Goal: Task Accomplishment & Management: Use online tool/utility

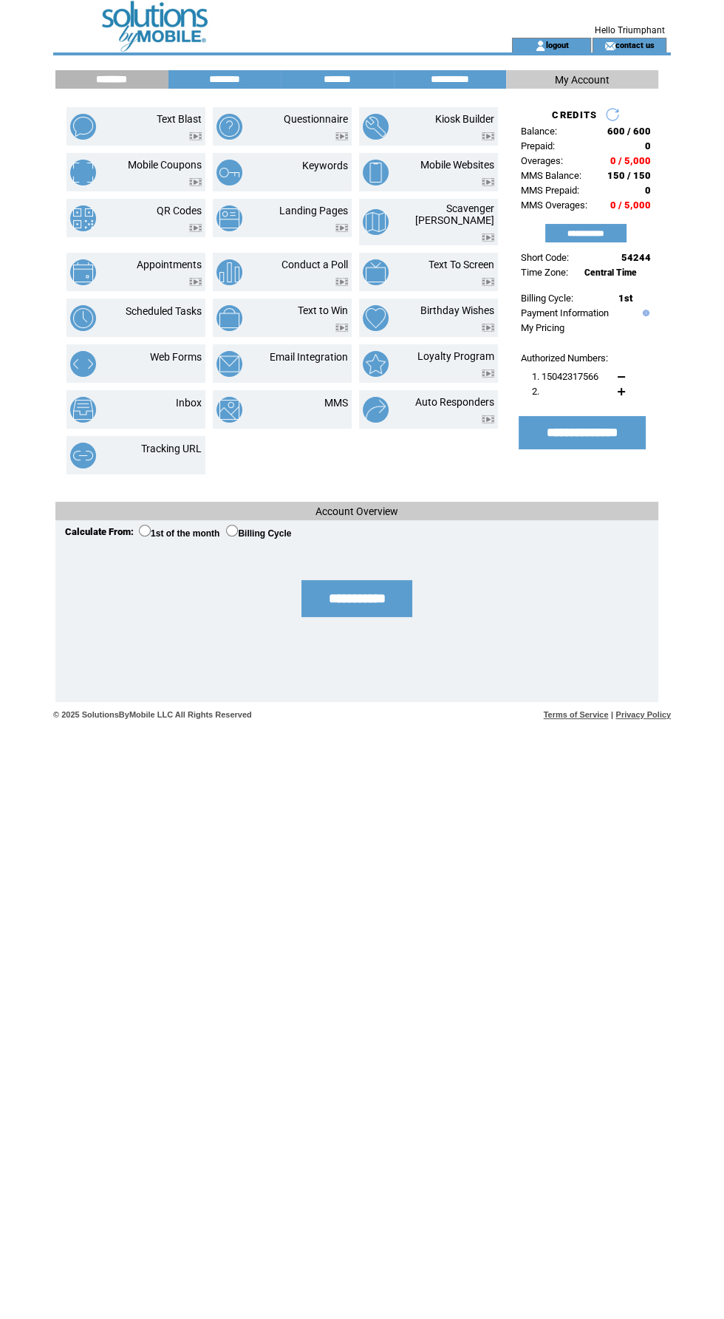
click at [190, 132] on img at bounding box center [195, 136] width 13 height 8
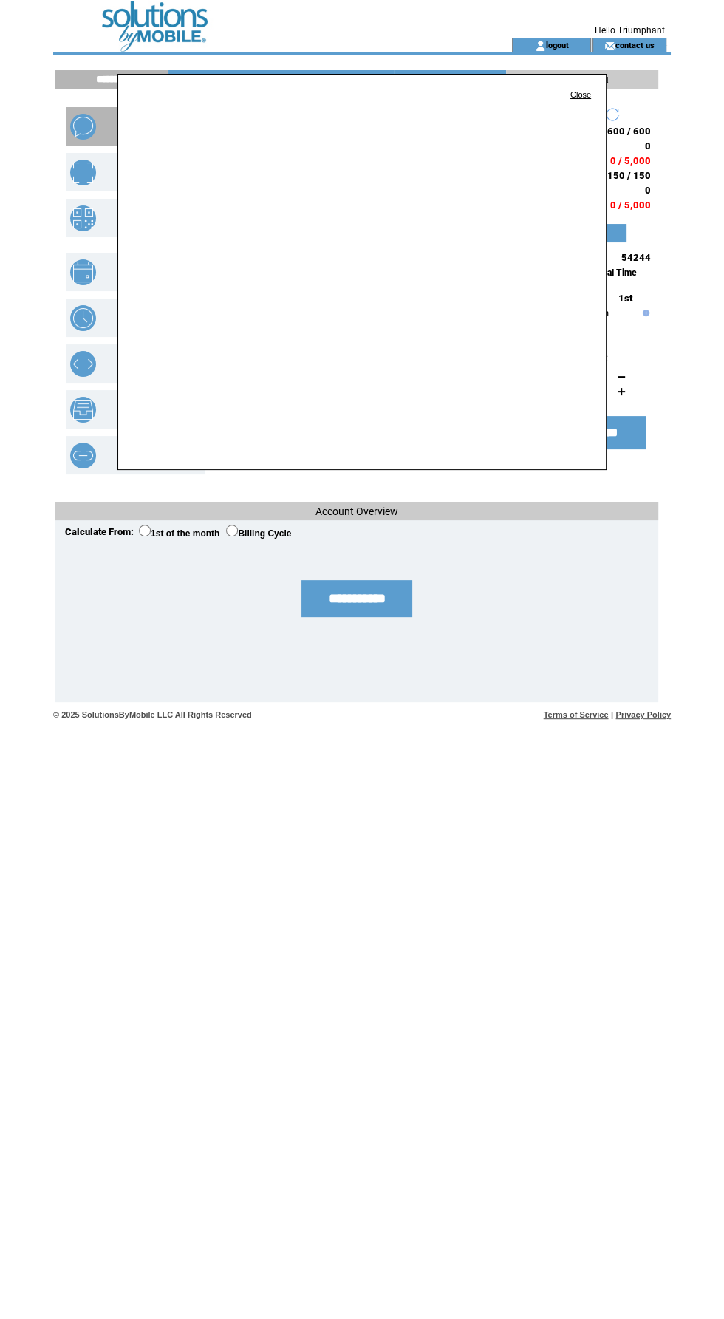
click at [584, 95] on link "Close" at bounding box center [581, 94] width 21 height 9
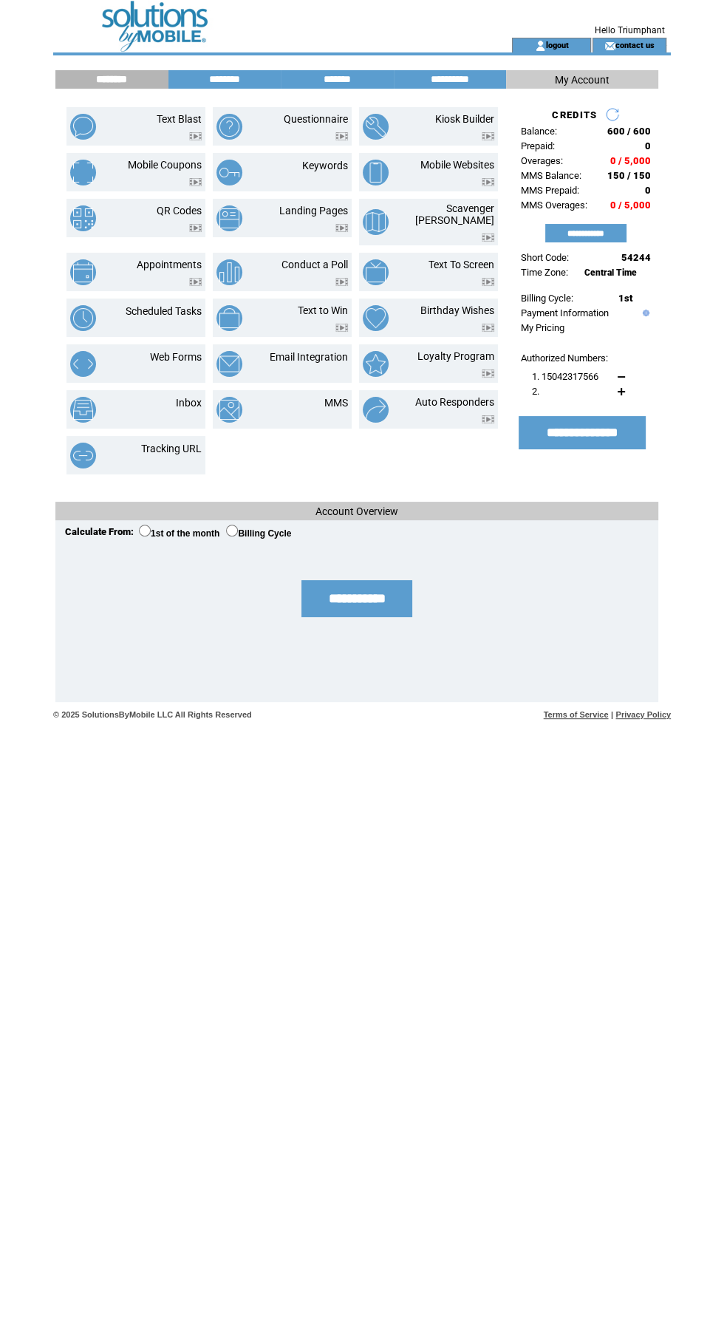
click at [195, 136] on img at bounding box center [195, 136] width 13 height 8
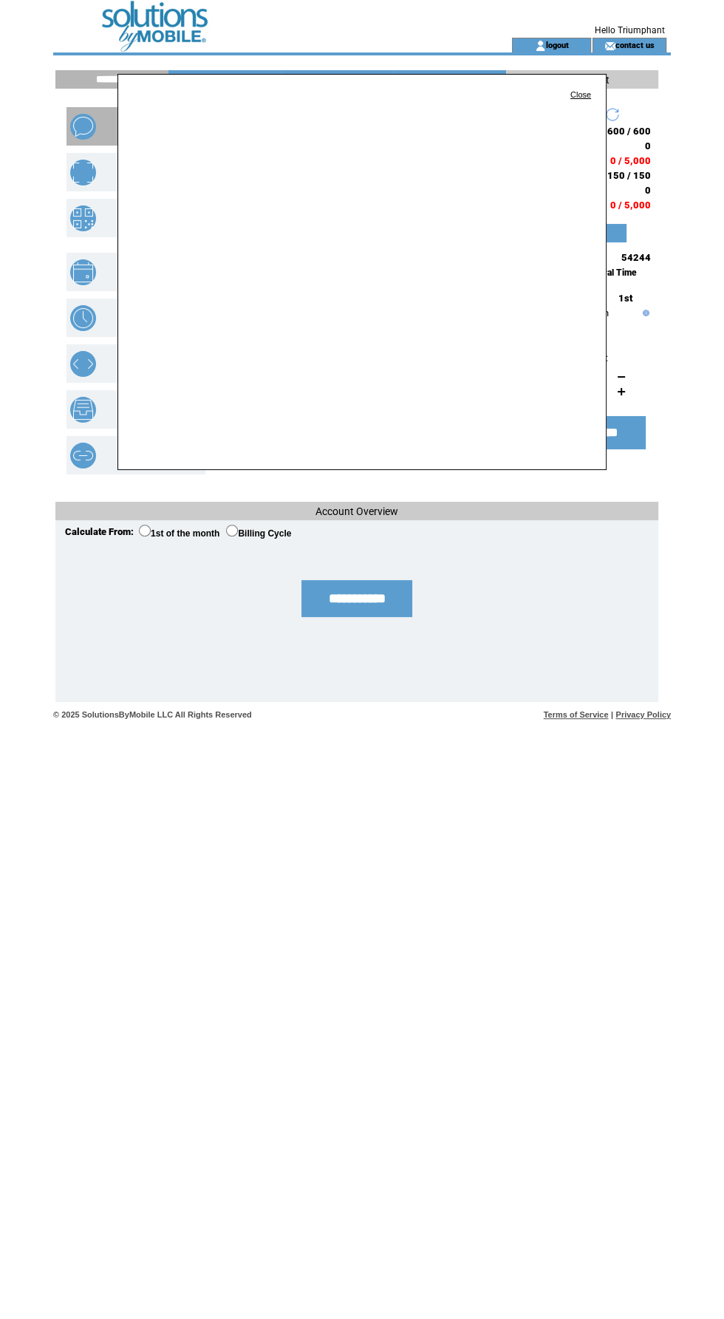
click at [583, 95] on link "Close" at bounding box center [581, 94] width 21 height 9
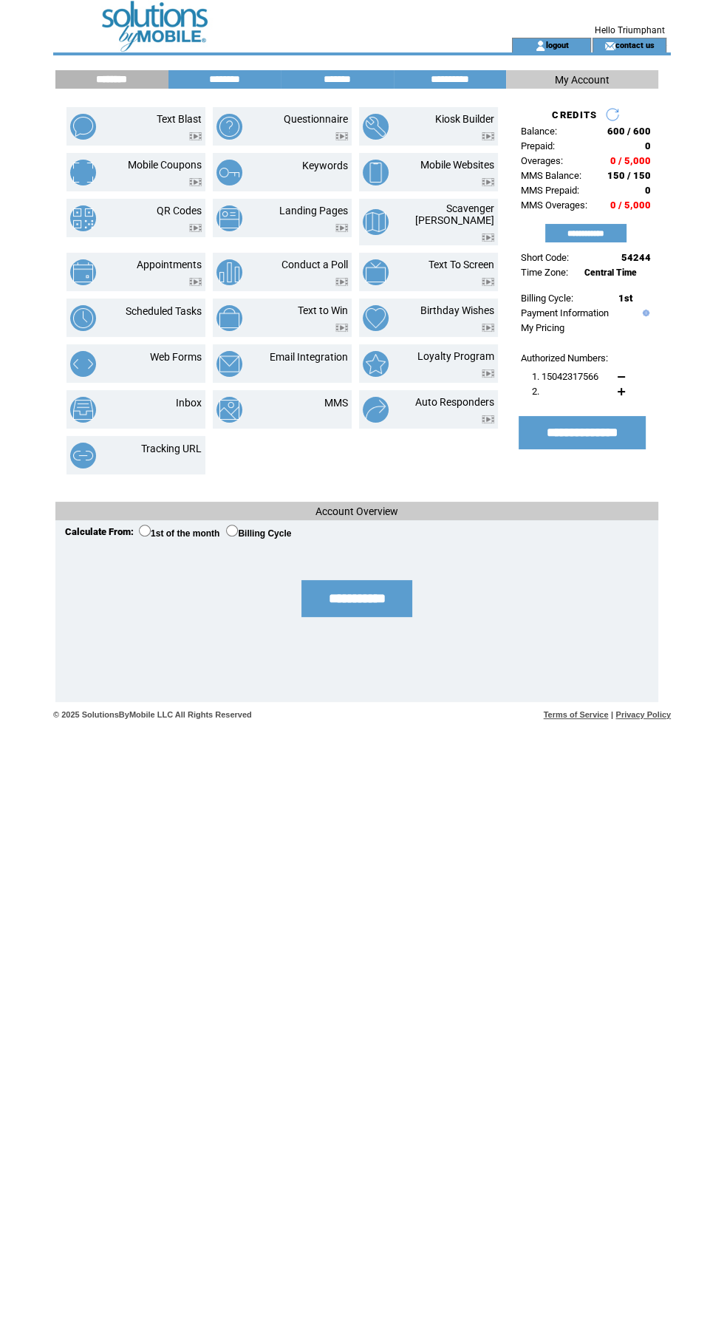
click at [117, 76] on input "********" at bounding box center [111, 79] width 111 height 13
click at [163, 115] on link "Text Blast" at bounding box center [179, 119] width 45 height 12
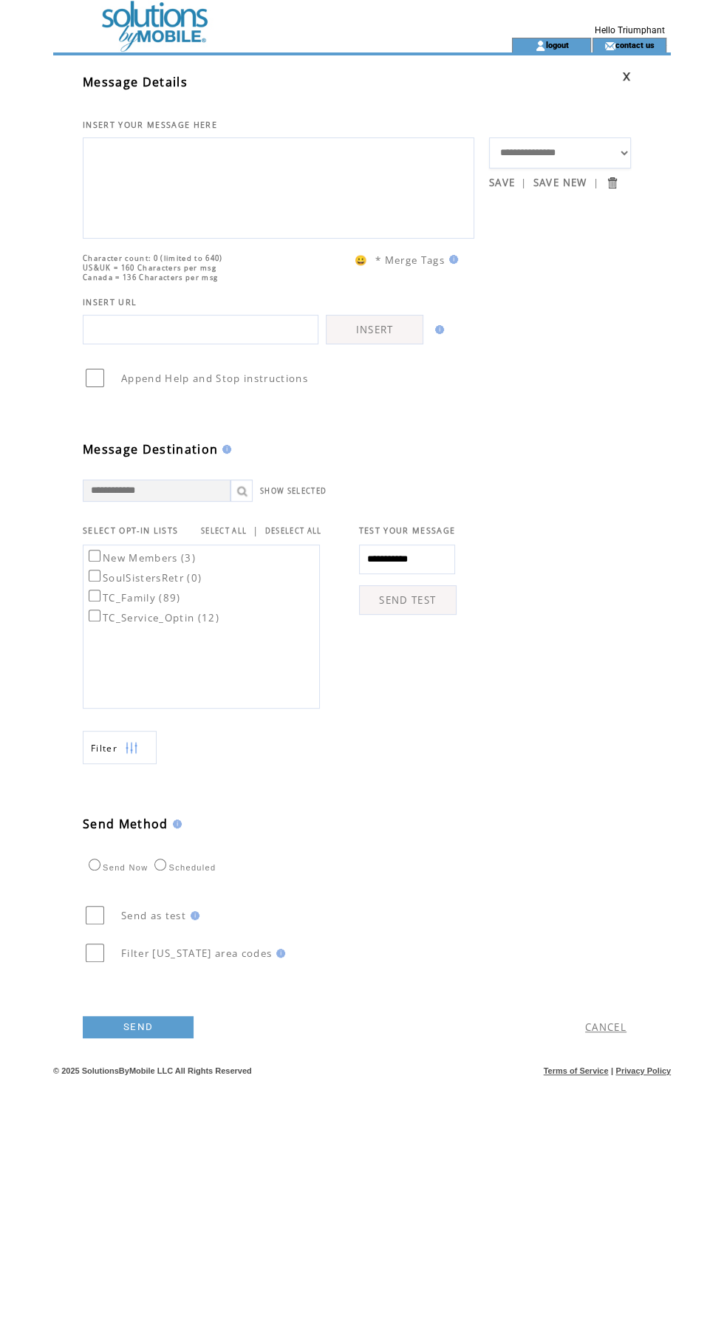
click at [373, 201] on textarea at bounding box center [278, 186] width 375 height 89
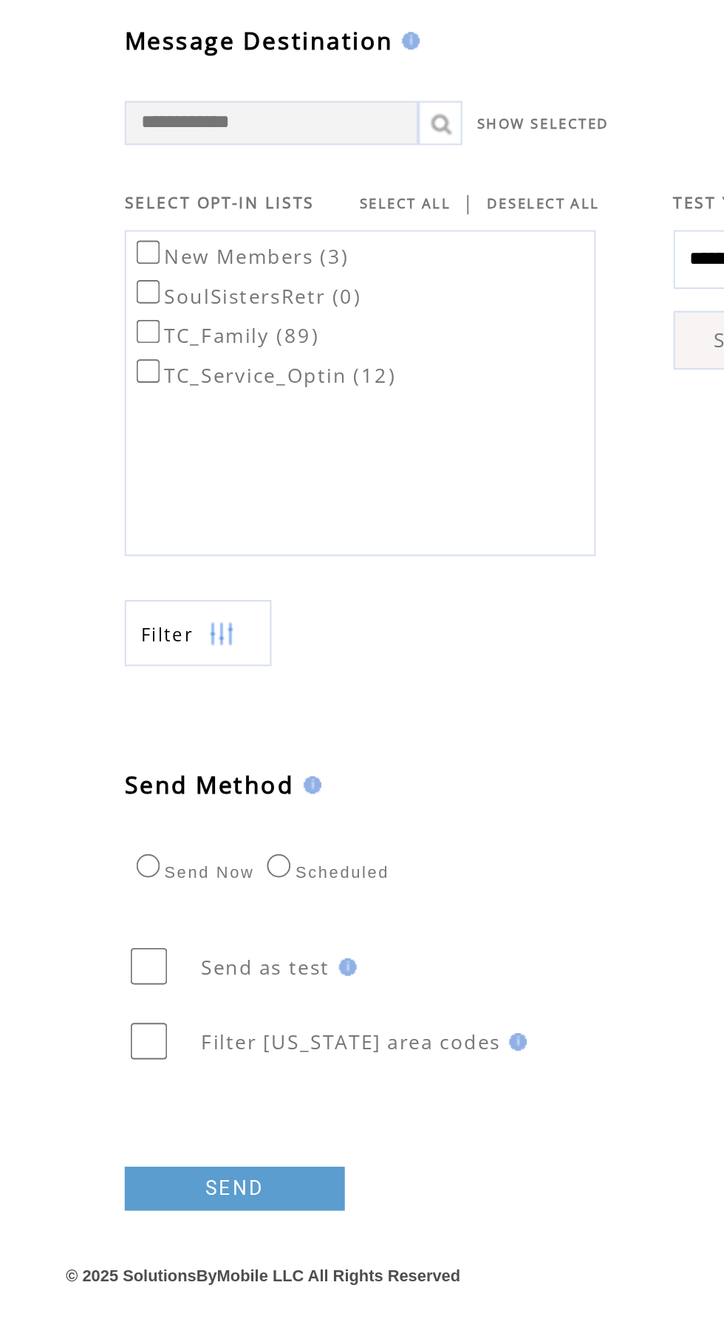
type textarea "**********"
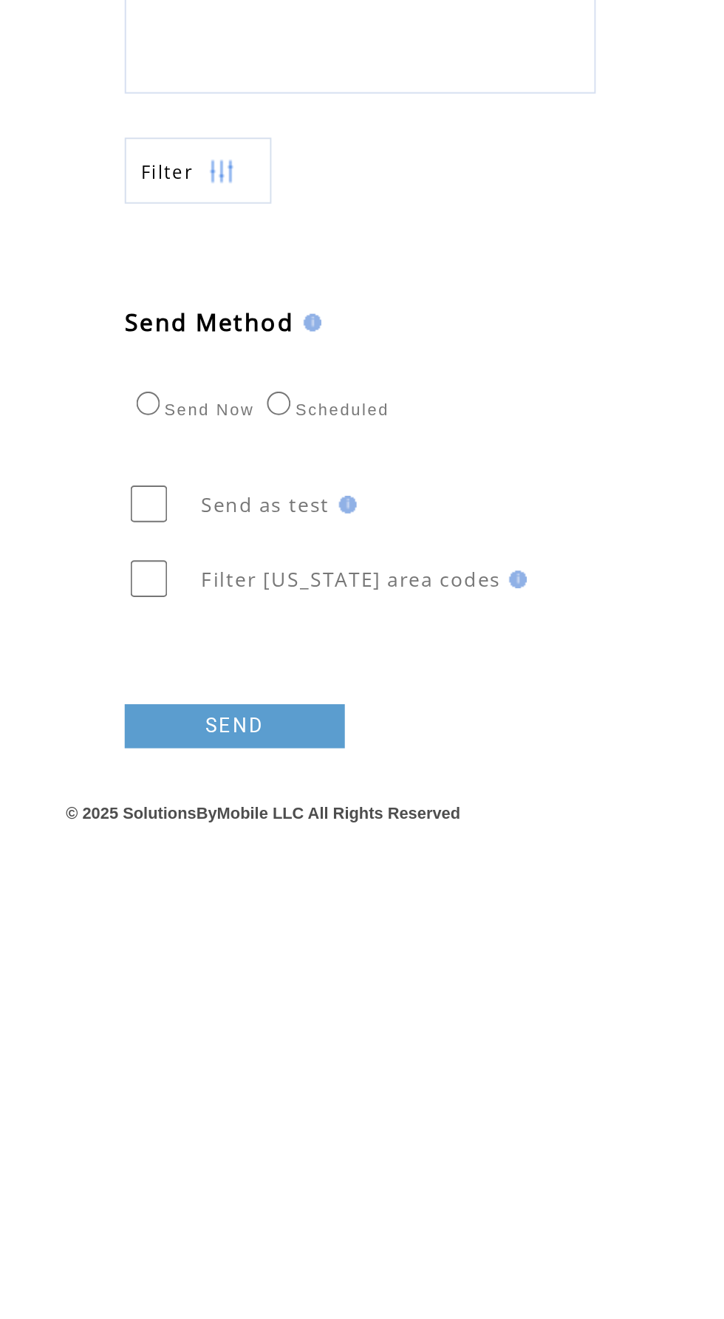
click at [172, 1038] on link "SEND" at bounding box center [138, 1027] width 111 height 22
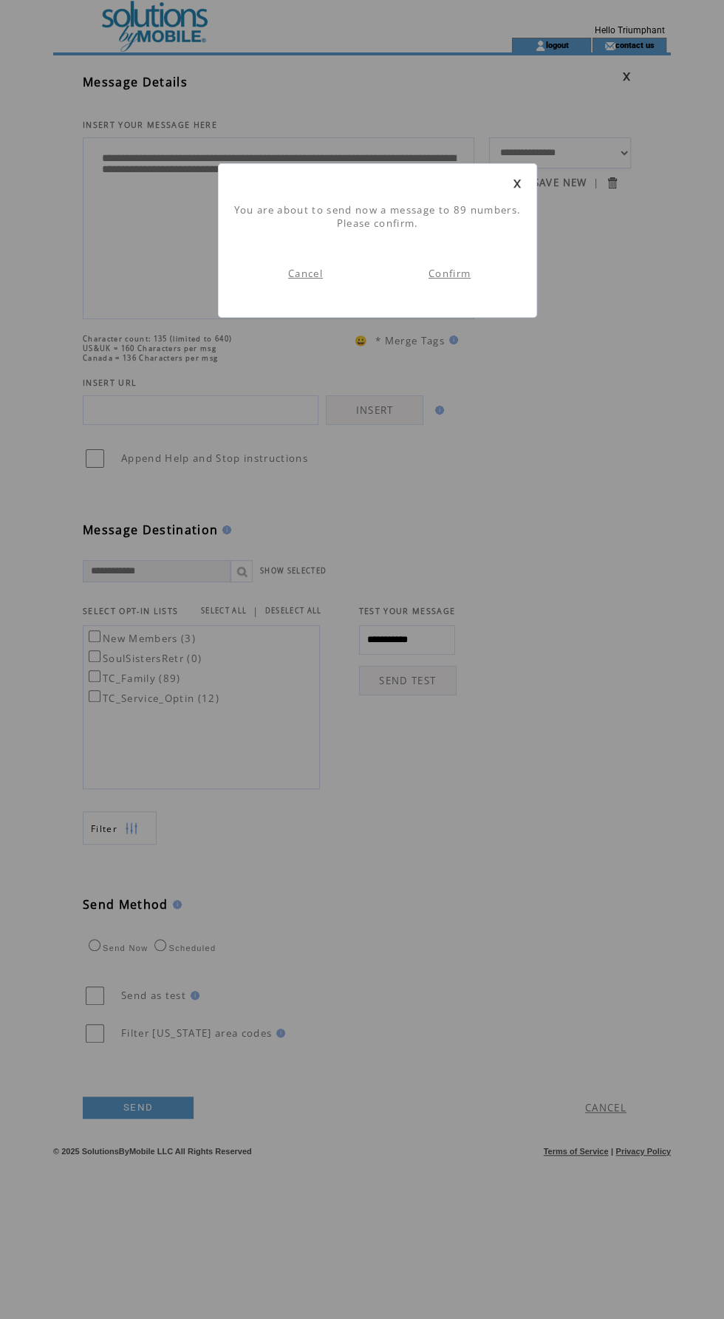
click at [492, 275] on td "Confirm" at bounding box center [450, 274] width 144 height 58
click at [454, 273] on link "Confirm" at bounding box center [450, 273] width 42 height 13
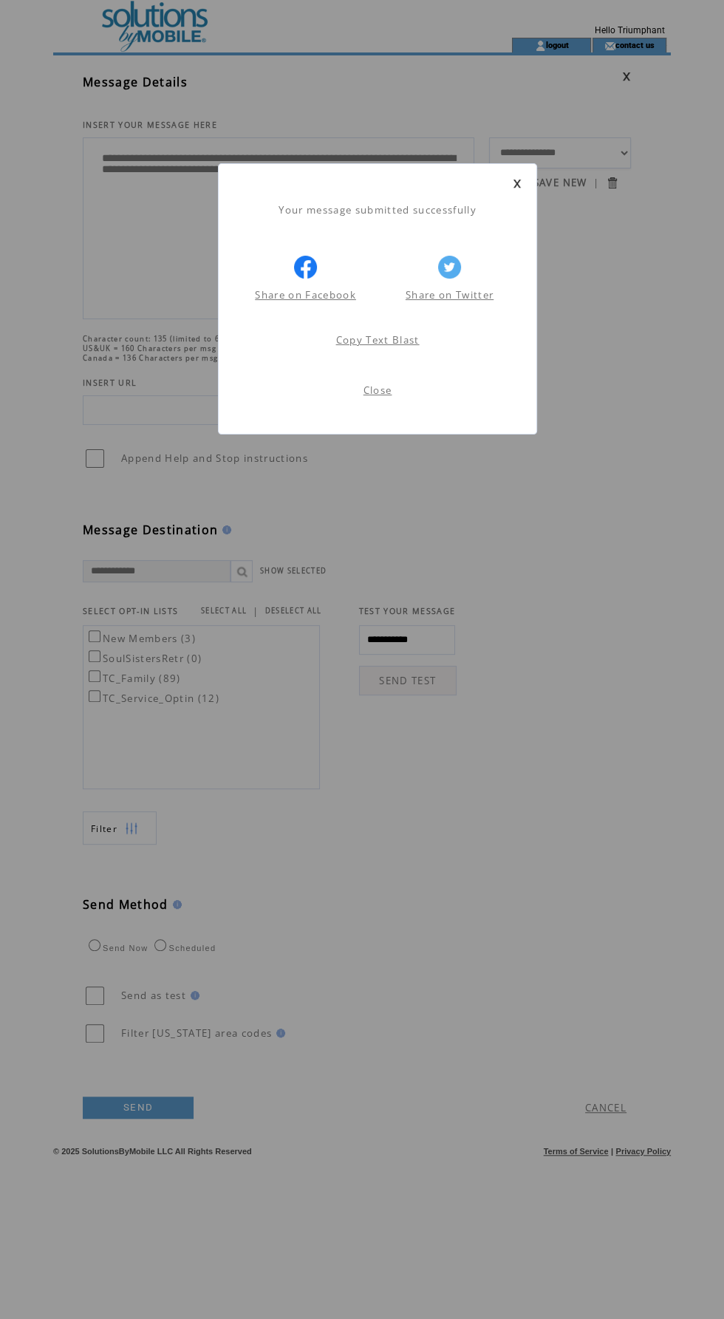
click at [388, 395] on link "Close" at bounding box center [378, 390] width 29 height 13
